Goal: Information Seeking & Learning: Learn about a topic

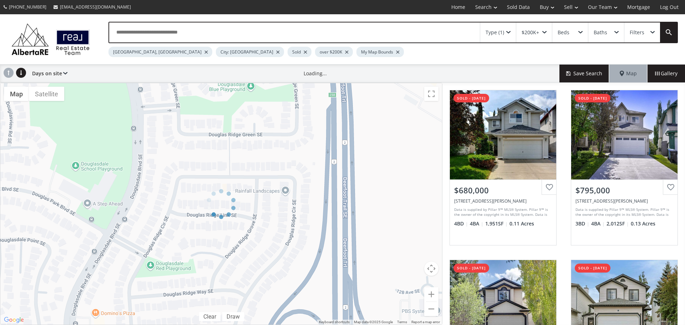
click at [205, 51] on div at bounding box center [207, 52] width 4 height 3
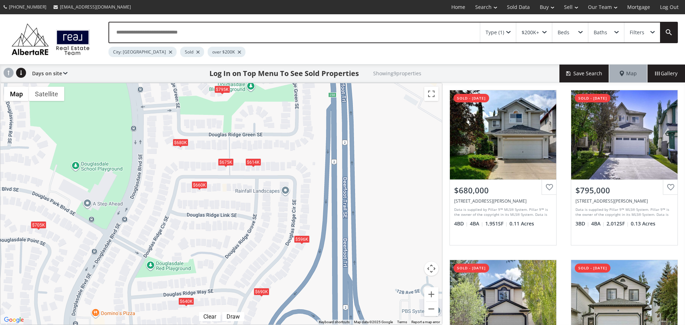
click at [169, 51] on div at bounding box center [171, 52] width 4 height 3
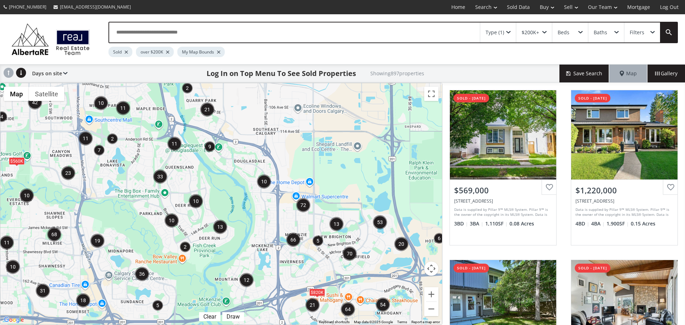
drag, startPoint x: 245, startPoint y: 226, endPoint x: 236, endPoint y: 72, distance: 153.8
click at [237, 86] on div "To navigate, press the arrow keys. $560K $820K" at bounding box center [221, 204] width 442 height 242
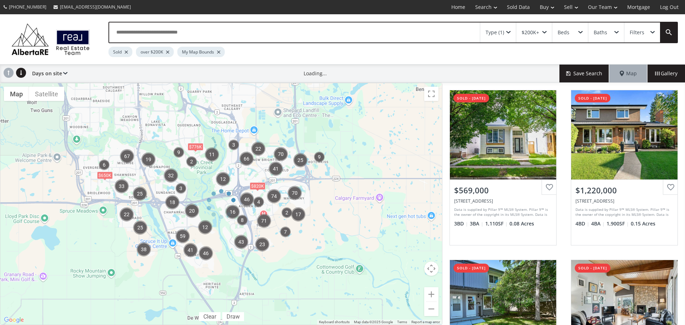
drag, startPoint x: 250, startPoint y: 266, endPoint x: 221, endPoint y: 150, distance: 119.1
click at [221, 150] on div at bounding box center [221, 204] width 443 height 242
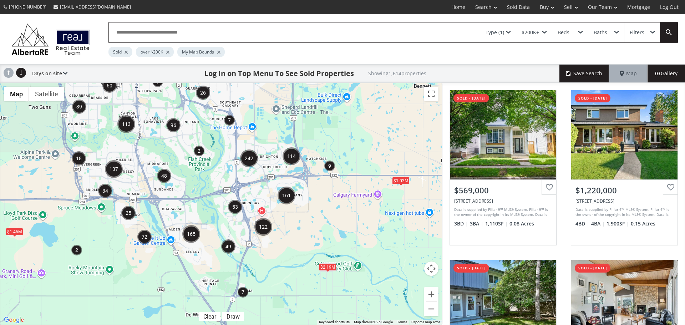
drag, startPoint x: 296, startPoint y: 258, endPoint x: 270, endPoint y: 52, distance: 208.0
click at [270, 88] on div "To navigate, press the arrow keys. $2.19M $1.03M $691K $1.46M" at bounding box center [221, 204] width 442 height 242
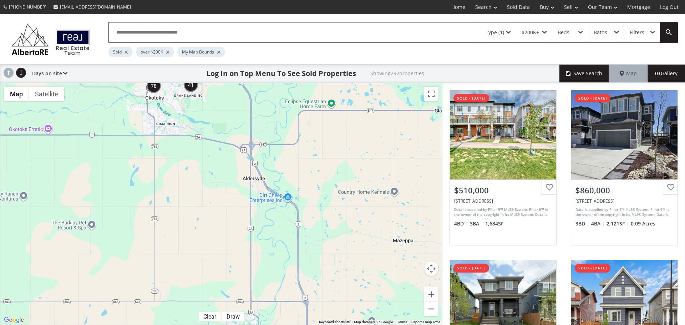
drag, startPoint x: 368, startPoint y: 279, endPoint x: 307, endPoint y: 37, distance: 249.5
click at [307, 37] on div "Type (1) $200K+ Beds Baths Filters Sold over $200K My Map Bounds Days on site P…" at bounding box center [342, 169] width 685 height 311
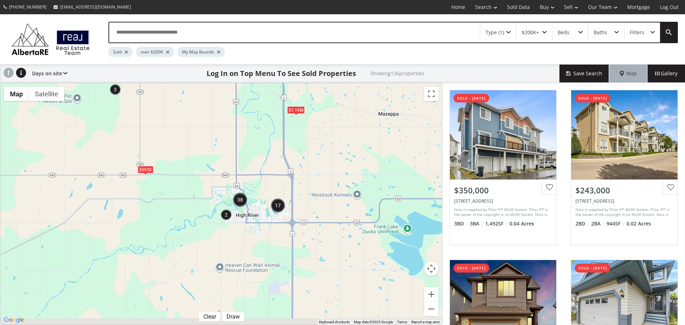
drag, startPoint x: 322, startPoint y: 257, endPoint x: 264, endPoint y: 30, distance: 233.7
click at [265, 31] on div "Type (1) $200K+ Beds Baths Filters Sold over $200K My Map Bounds Days on site P…" at bounding box center [342, 169] width 685 height 311
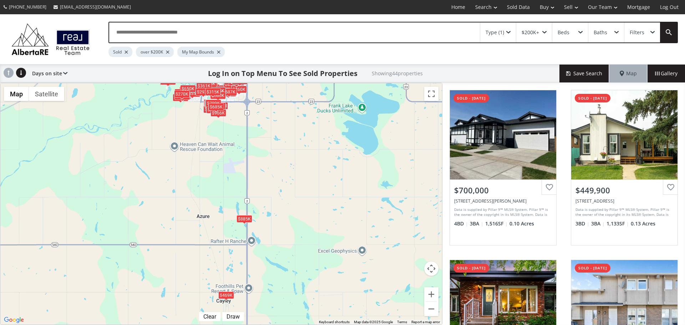
click at [230, 296] on div "$469K" at bounding box center [226, 295] width 16 height 7
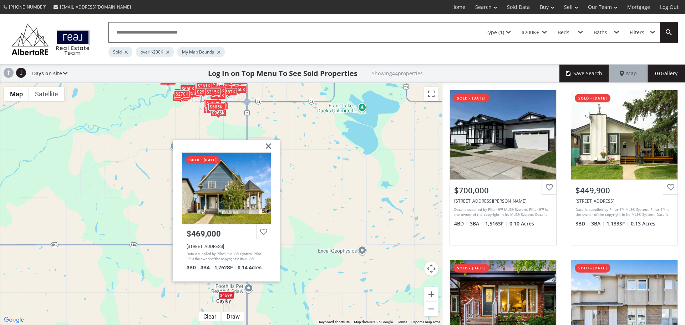
click at [272, 146] on img at bounding box center [266, 149] width 18 height 18
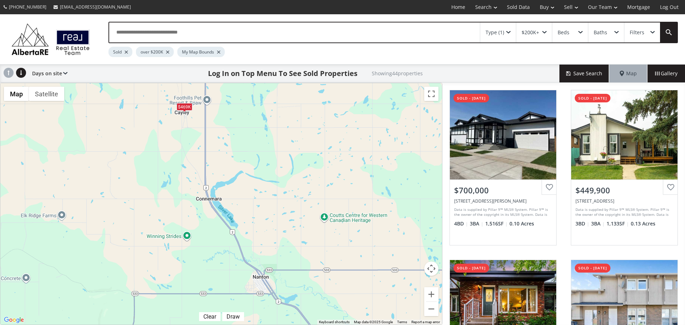
drag, startPoint x: 312, startPoint y: 250, endPoint x: 270, endPoint y: 61, distance: 193.1
click at [270, 61] on div "Type (1) $200K+ Beds Baths Filters Sold over $200K My Map Bounds Days on site P…" at bounding box center [342, 169] width 685 height 311
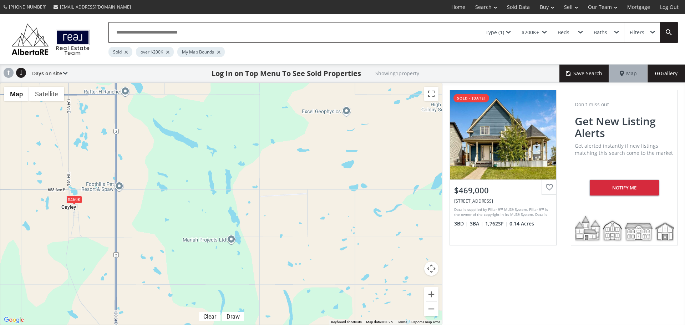
drag, startPoint x: 297, startPoint y: 179, endPoint x: 307, endPoint y: 202, distance: 24.9
click at [307, 202] on div "To navigate, press the arrow keys. $469K" at bounding box center [221, 204] width 442 height 242
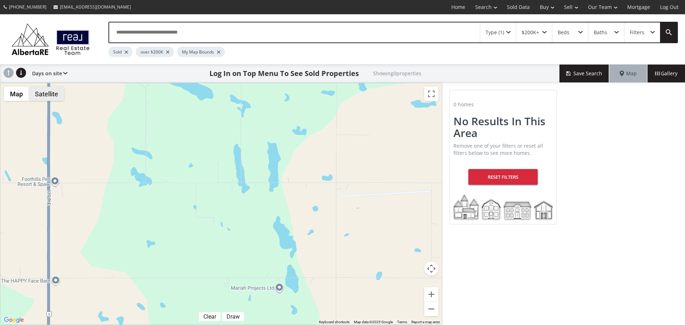
click at [46, 95] on button "Satellite" at bounding box center [46, 94] width 35 height 14
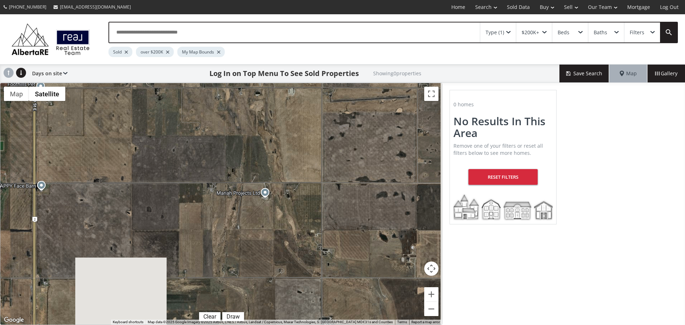
drag, startPoint x: 326, startPoint y: 235, endPoint x: 310, endPoint y: 128, distance: 108.3
click at [310, 128] on div "To navigate, press the arrow keys." at bounding box center [221, 204] width 442 height 242
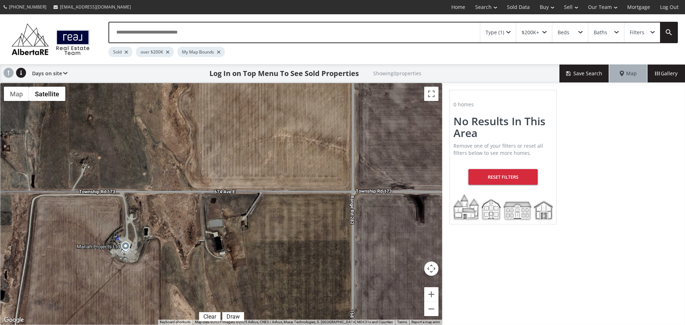
drag, startPoint x: 348, startPoint y: 209, endPoint x: 154, endPoint y: 288, distance: 209.6
click at [155, 291] on div "To navigate, press the arrow keys." at bounding box center [221, 204] width 442 height 242
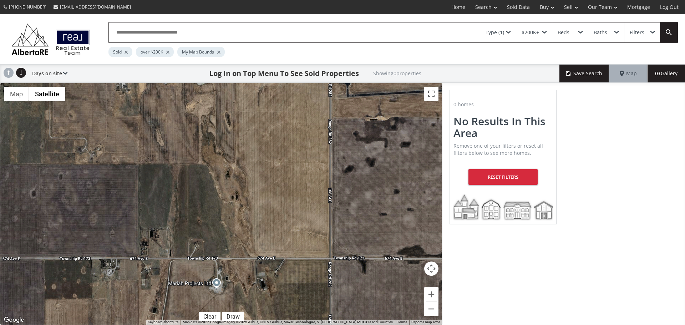
drag, startPoint x: 132, startPoint y: 176, endPoint x: 211, endPoint y: 254, distance: 111.6
click at [211, 254] on div "To navigate, press the arrow keys." at bounding box center [221, 204] width 442 height 242
